Goal: Information Seeking & Learning: Learn about a topic

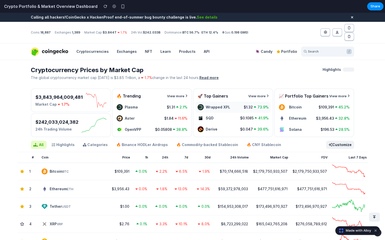
click at [211, 108] on span "Wrapped XPL" at bounding box center [218, 107] width 24 height 4
click at [253, 106] on icon at bounding box center [255, 108] width 5 height 4
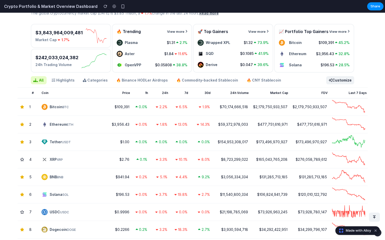
scroll to position [86, 0]
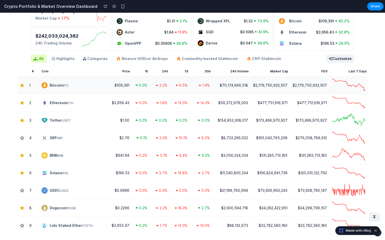
click at [63, 89] on td "Bitcoin BTC" at bounding box center [70, 86] width 62 height 18
click at [62, 86] on div "Bitcoin BTC" at bounding box center [59, 85] width 19 height 5
click at [233, 85] on span "$70,174,666,518" at bounding box center [234, 85] width 28 height 4
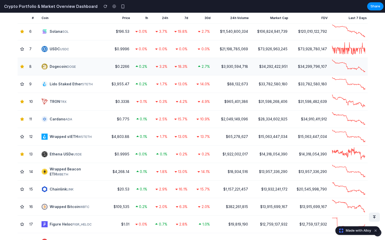
scroll to position [424, 0]
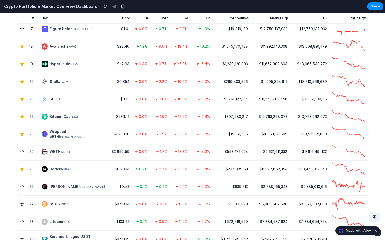
click at [160, 115] on span "1.9%" at bounding box center [161, 116] width 12 height 4
